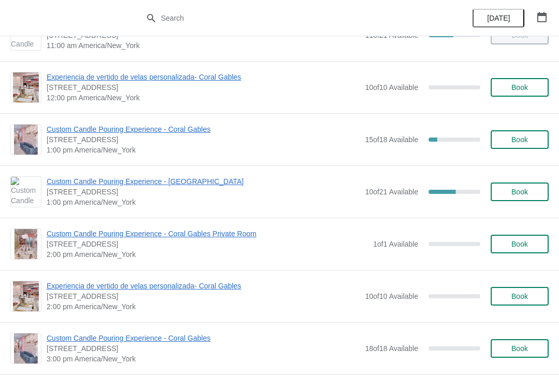
scroll to position [194, 0]
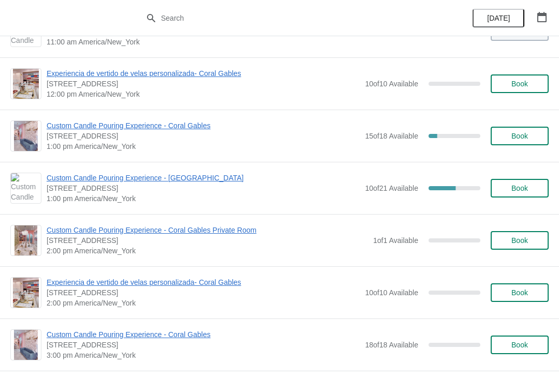
click at [193, 130] on span "Custom Candle Pouring Experience - Coral Gables" at bounding box center [203, 126] width 313 height 10
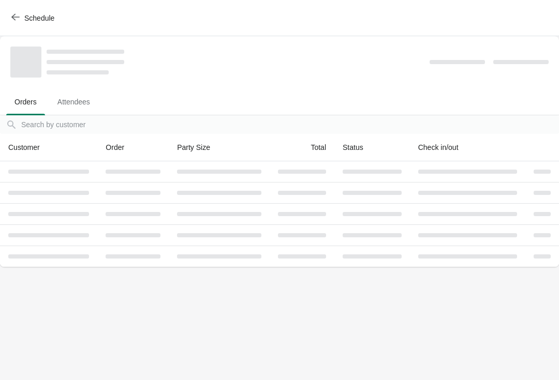
scroll to position [0, 0]
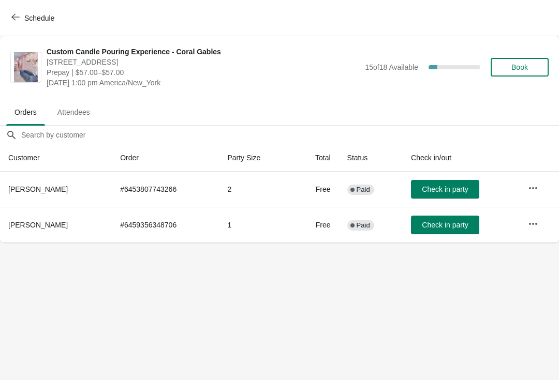
click at [448, 229] on span "Check in party" at bounding box center [445, 225] width 46 height 8
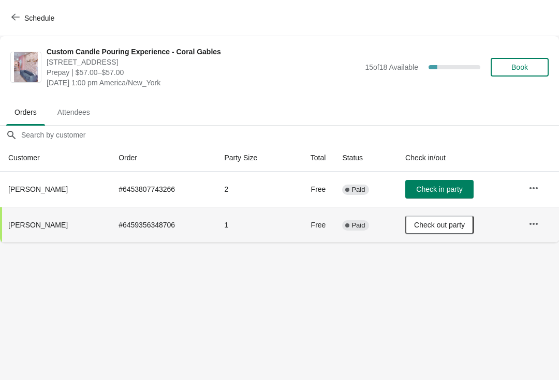
click at [37, 26] on button "Schedule" at bounding box center [33, 18] width 57 height 19
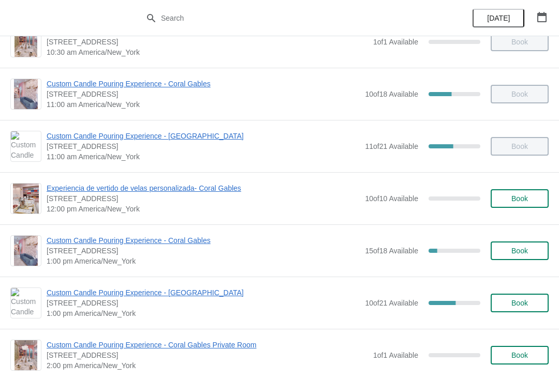
scroll to position [80, 0]
click at [182, 241] on span "Custom Candle Pouring Experience - Coral Gables" at bounding box center [203, 240] width 313 height 10
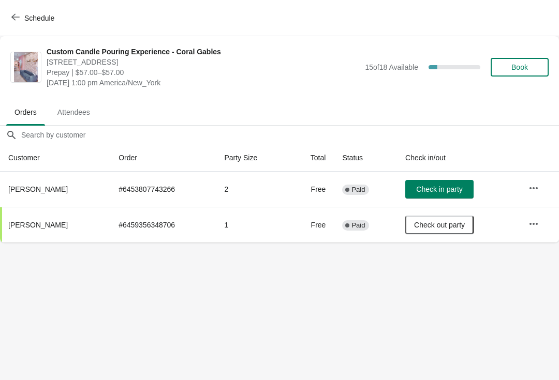
click at [517, 64] on span "Book" at bounding box center [519, 67] width 17 height 8
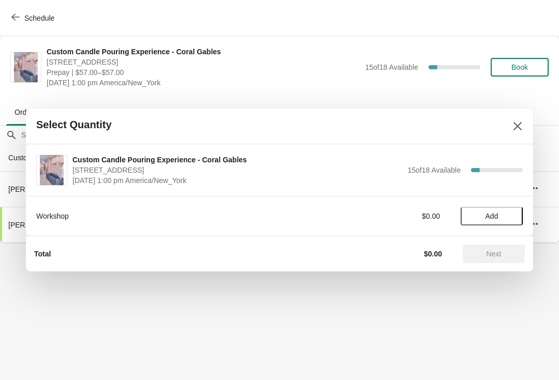
click at [492, 216] on span "Add" at bounding box center [491, 216] width 13 height 8
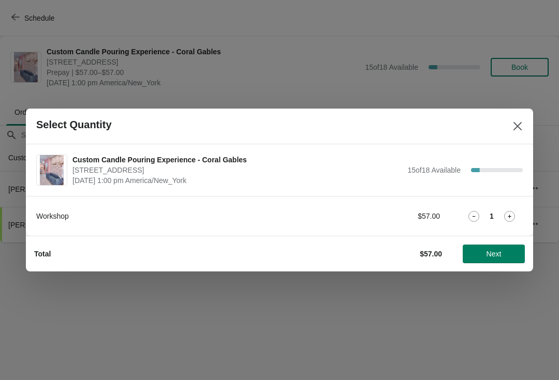
click at [509, 211] on icon at bounding box center [509, 216] width 11 height 11
click at [501, 259] on button "Next" at bounding box center [493, 254] width 62 height 19
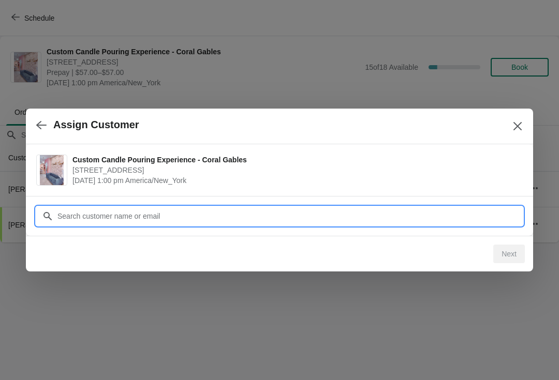
click at [471, 214] on input "Customer" at bounding box center [290, 216] width 466 height 19
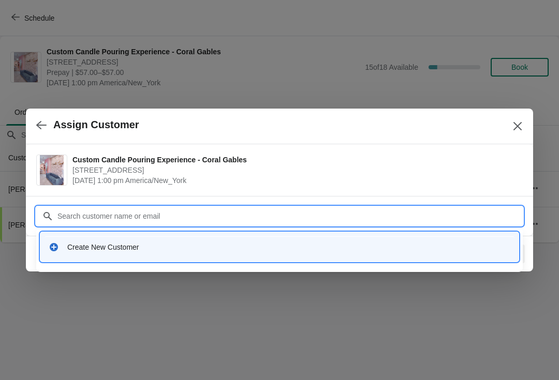
click at [181, 250] on div "Create New Customer" at bounding box center [288, 247] width 443 height 10
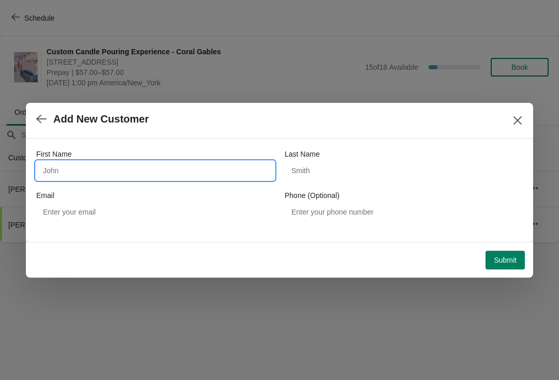
click at [105, 169] on input "First Name" at bounding box center [155, 170] width 238 height 19
type input "[PERSON_NAME]"
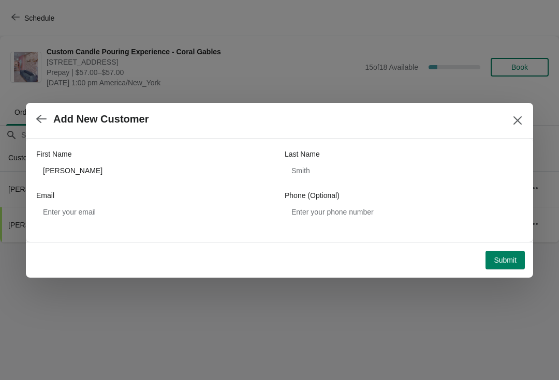
click at [503, 256] on span "Submit" at bounding box center [504, 260] width 23 height 8
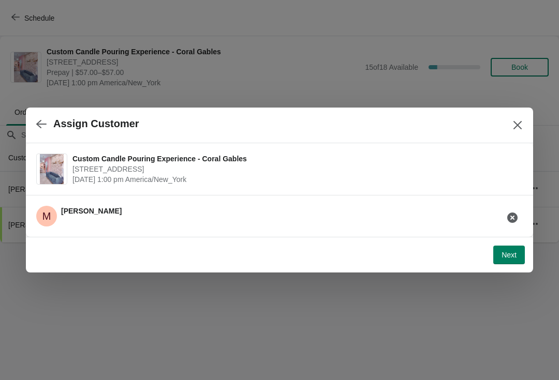
click at [519, 251] on button "Next" at bounding box center [509, 255] width 32 height 19
select select "Friend"
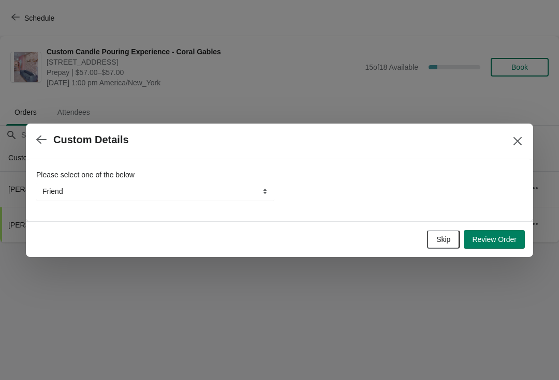
click at [440, 237] on span "Skip" at bounding box center [443, 239] width 14 height 8
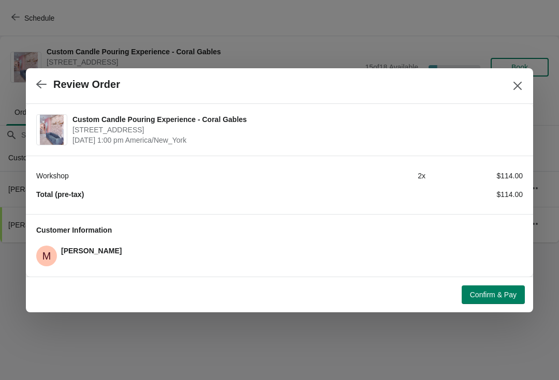
click at [492, 296] on span "Confirm & Pay" at bounding box center [493, 295] width 47 height 8
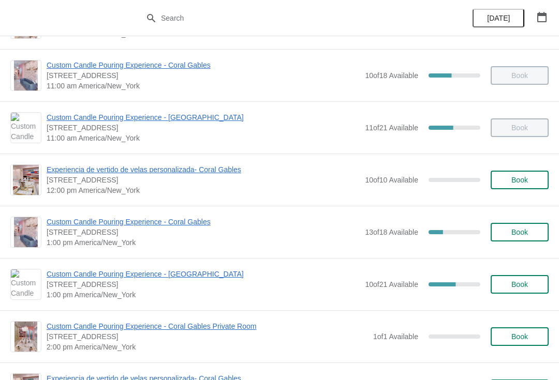
scroll to position [99, 0]
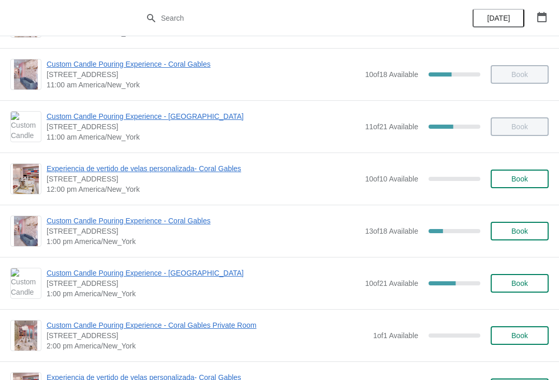
click at [154, 218] on span "Custom Candle Pouring Experience - Coral Gables" at bounding box center [203, 221] width 313 height 10
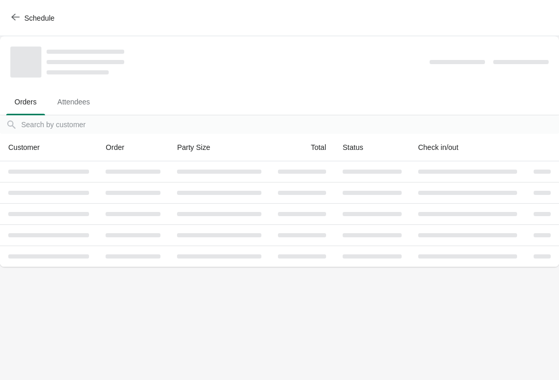
scroll to position [0, 0]
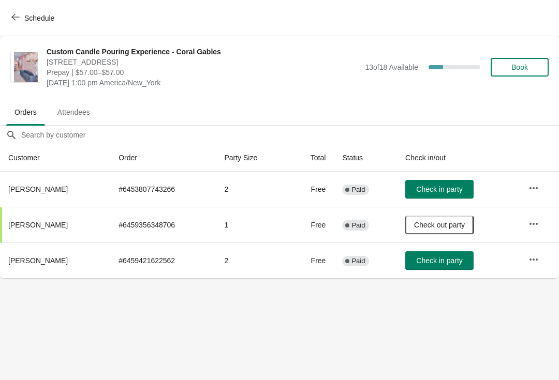
click at [465, 267] on button "Check in party" at bounding box center [439, 260] width 68 height 19
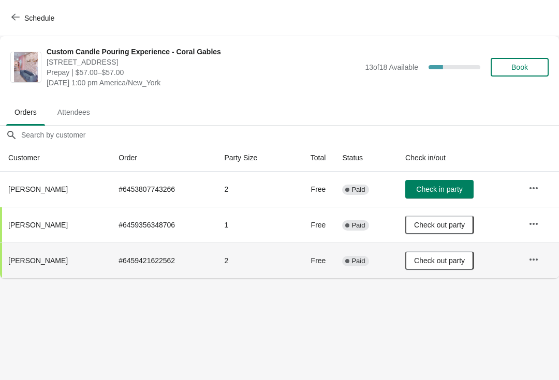
click at [463, 316] on body "Schedule Custom Candle Pouring Experience - Coral Gables [STREET_ADDRESS] Prepa…" at bounding box center [279, 190] width 559 height 380
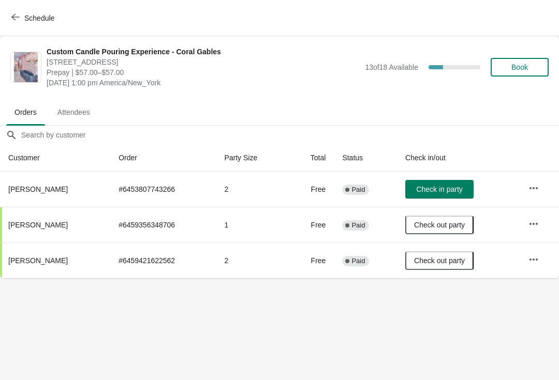
click at [440, 191] on span "Check in party" at bounding box center [439, 189] width 46 height 8
